Goal: Task Accomplishment & Management: Use online tool/utility

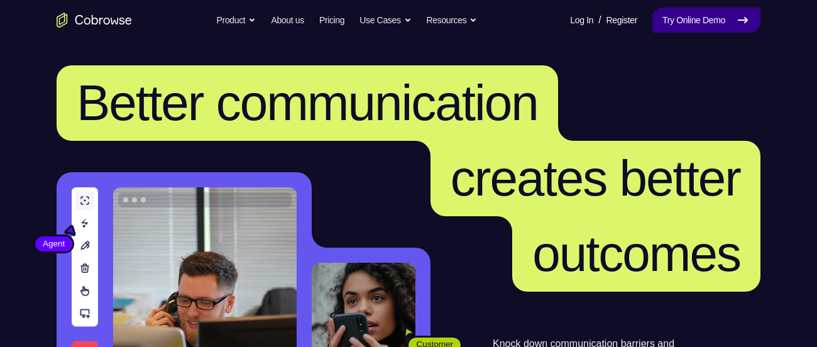
click at [723, 10] on link "Try Online Demo" at bounding box center [706, 20] width 108 height 25
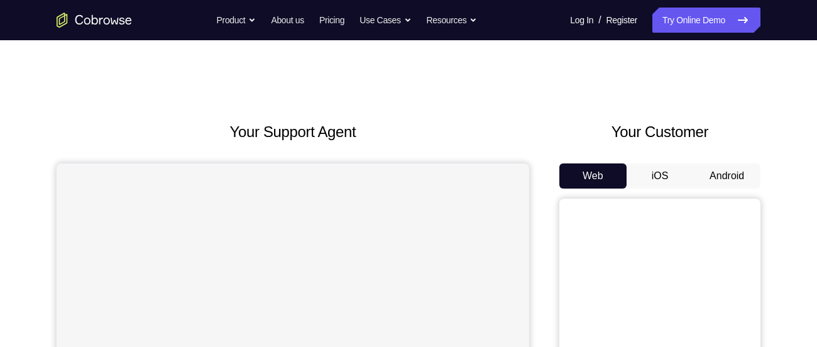
click at [730, 168] on button "Android" at bounding box center [726, 175] width 67 height 25
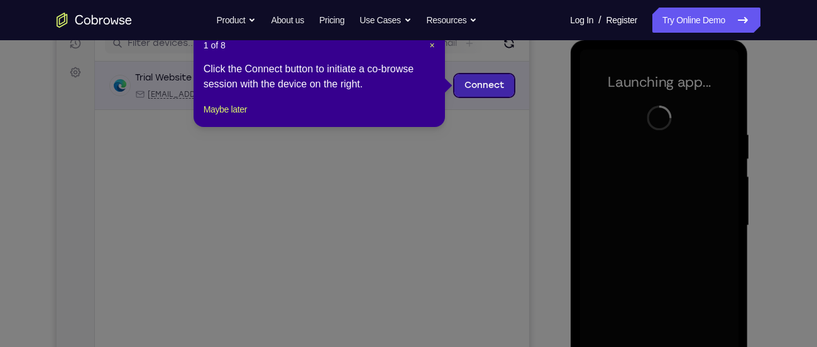
click at [478, 82] on link "Connect" at bounding box center [484, 85] width 60 height 23
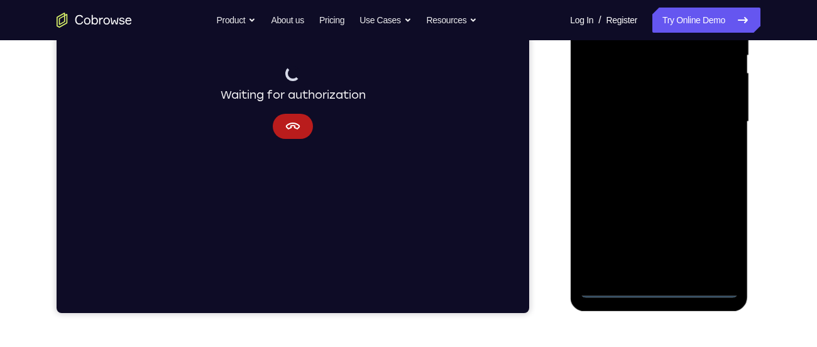
scroll to position [271, 0]
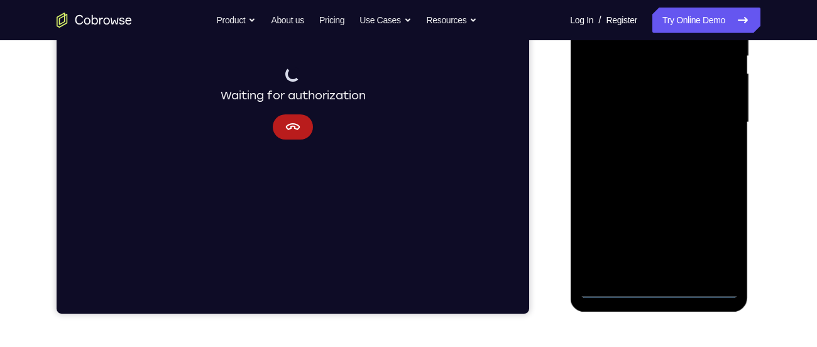
click at [612, 282] on div at bounding box center [658, 123] width 158 height 352
click at [295, 125] on icon "Cancel" at bounding box center [292, 126] width 15 height 15
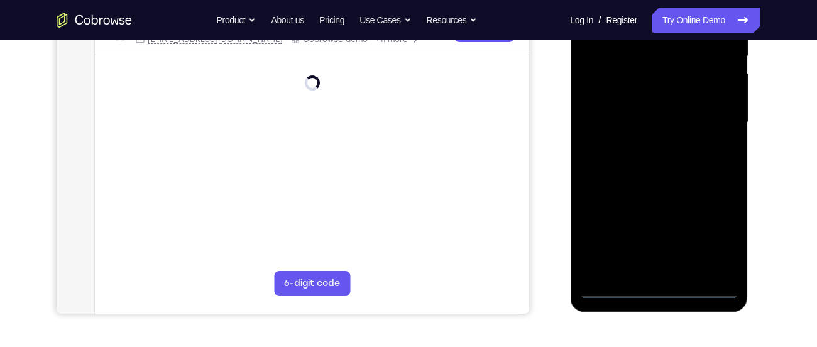
click at [605, 286] on div at bounding box center [658, 123] width 158 height 352
click at [710, 236] on div at bounding box center [658, 123] width 158 height 352
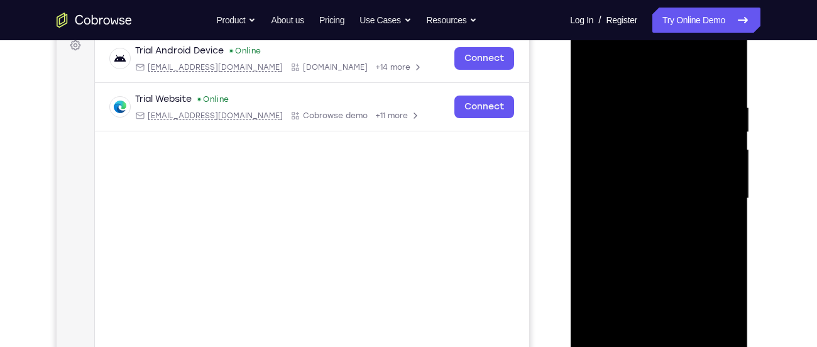
scroll to position [194, 0]
click at [644, 78] on div at bounding box center [658, 199] width 158 height 352
click at [711, 199] on div at bounding box center [658, 199] width 158 height 352
click at [674, 307] on div at bounding box center [658, 199] width 158 height 352
click at [667, 205] on div at bounding box center [658, 199] width 158 height 352
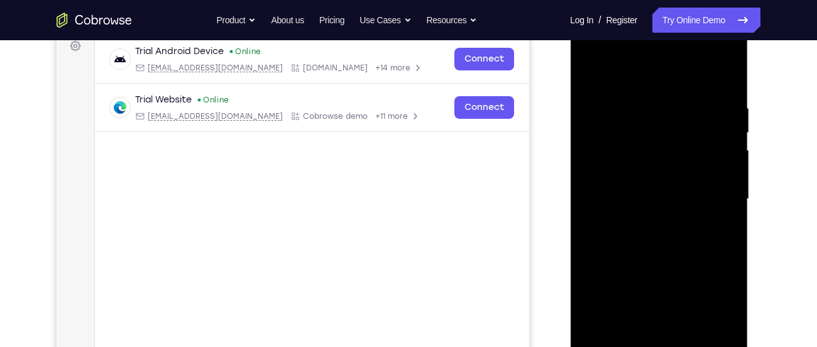
click at [649, 222] on div at bounding box center [658, 199] width 158 height 352
click at [669, 183] on div at bounding box center [658, 199] width 158 height 352
click at [666, 172] on div at bounding box center [658, 199] width 158 height 352
click at [682, 199] on div at bounding box center [658, 199] width 158 height 352
click at [677, 238] on div at bounding box center [658, 199] width 158 height 352
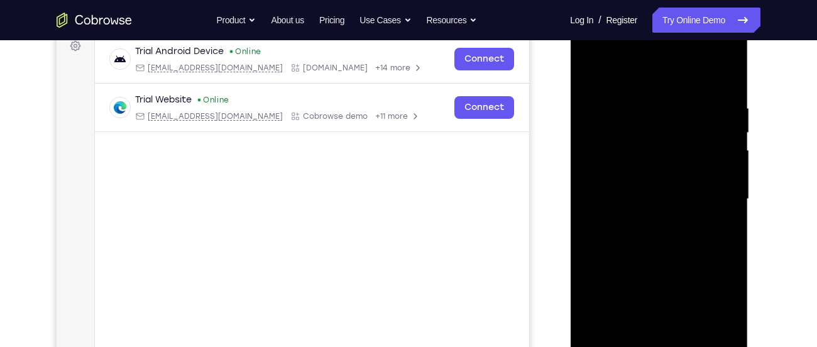
scroll to position [195, 0]
click at [671, 256] on div at bounding box center [658, 199] width 158 height 352
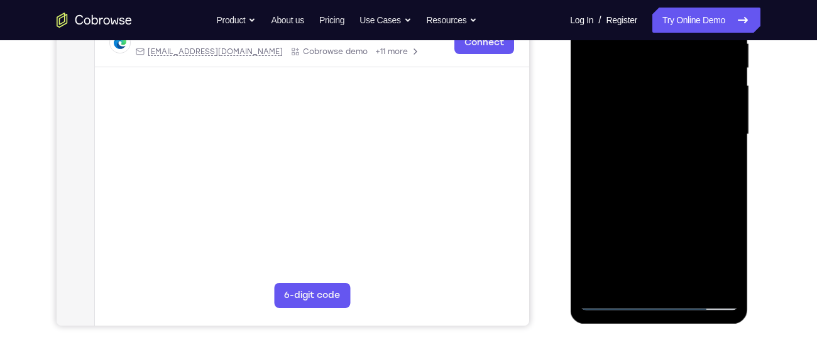
scroll to position [260, 0]
click at [727, 281] on div at bounding box center [658, 134] width 158 height 352
click at [687, 280] on div at bounding box center [658, 134] width 158 height 352
click at [680, 204] on div at bounding box center [658, 134] width 158 height 352
click at [603, 299] on div at bounding box center [658, 134] width 158 height 352
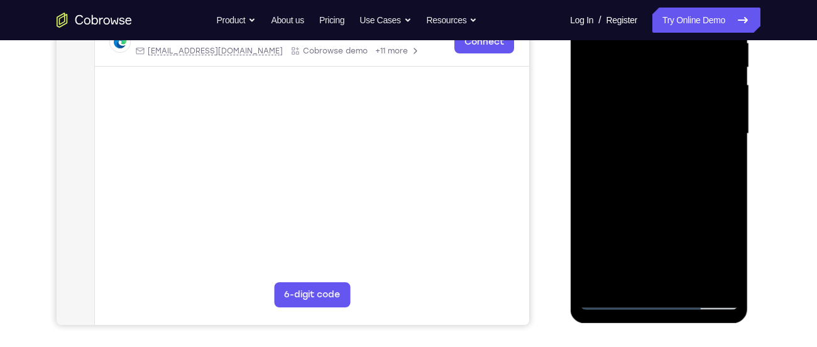
click at [690, 279] on div at bounding box center [658, 134] width 158 height 352
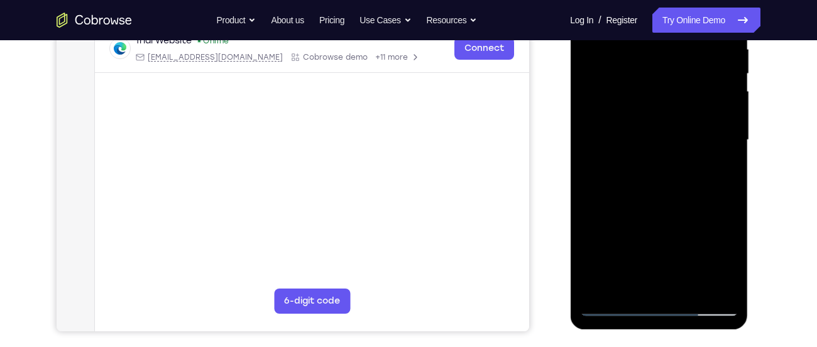
click at [613, 305] on div at bounding box center [658, 140] width 158 height 352
click at [624, 289] on div at bounding box center [658, 140] width 158 height 352
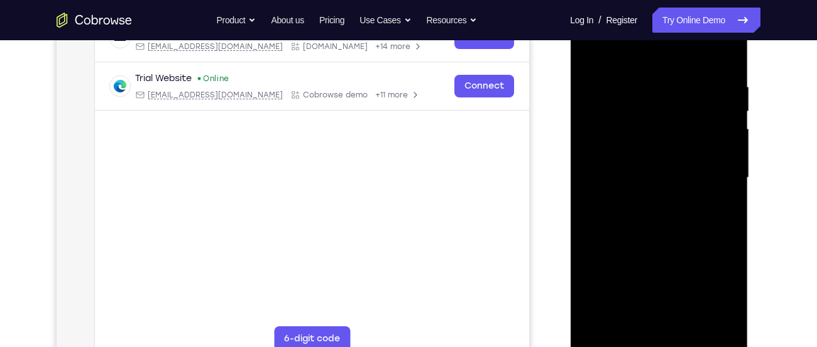
scroll to position [215, 0]
click at [713, 329] on div at bounding box center [658, 179] width 158 height 352
click at [654, 259] on div at bounding box center [658, 179] width 158 height 352
click at [590, 50] on div at bounding box center [658, 179] width 158 height 352
click at [711, 129] on div at bounding box center [658, 179] width 158 height 352
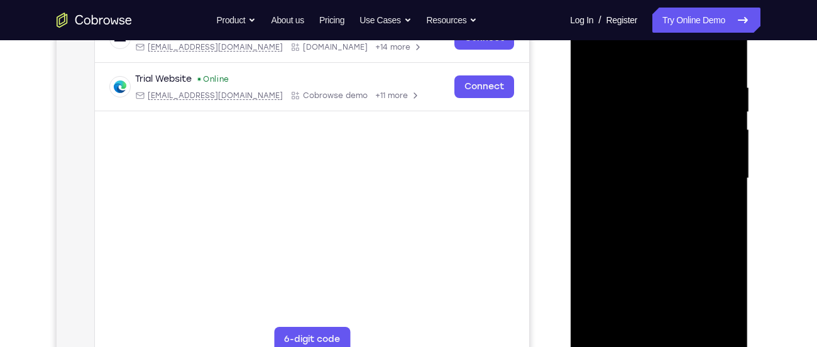
click at [679, 128] on div at bounding box center [658, 179] width 158 height 352
click at [609, 129] on div at bounding box center [658, 179] width 158 height 352
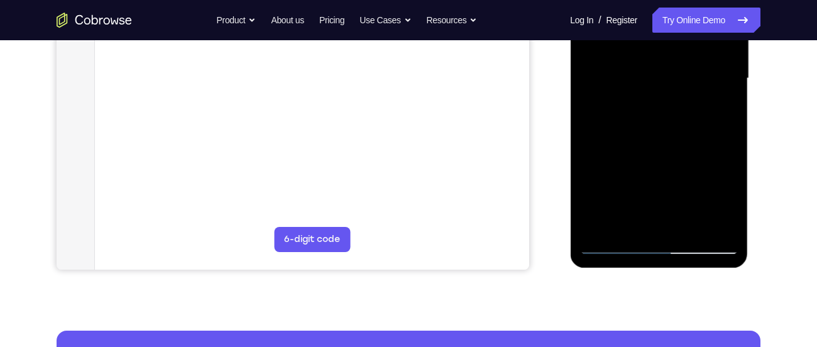
scroll to position [302, 0]
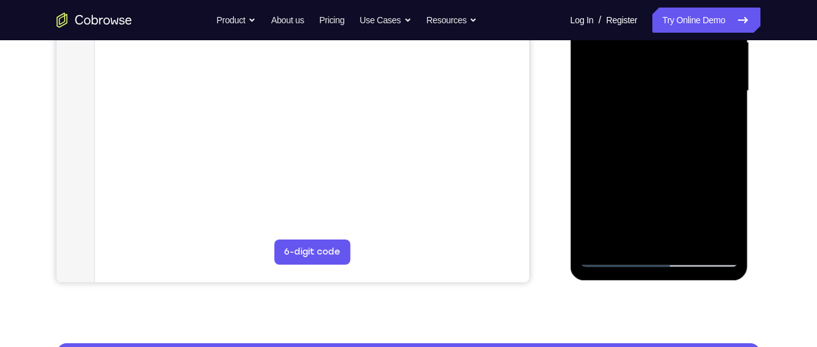
click at [628, 240] on div at bounding box center [658, 91] width 158 height 352
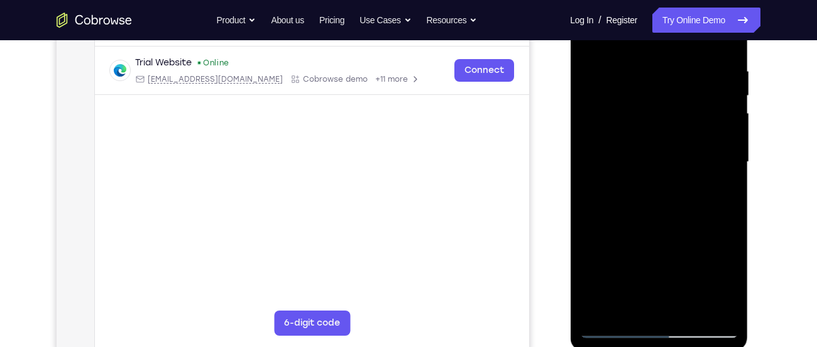
scroll to position [230, 0]
click at [695, 309] on div at bounding box center [658, 163] width 158 height 352
